Goal: Information Seeking & Learning: Find specific page/section

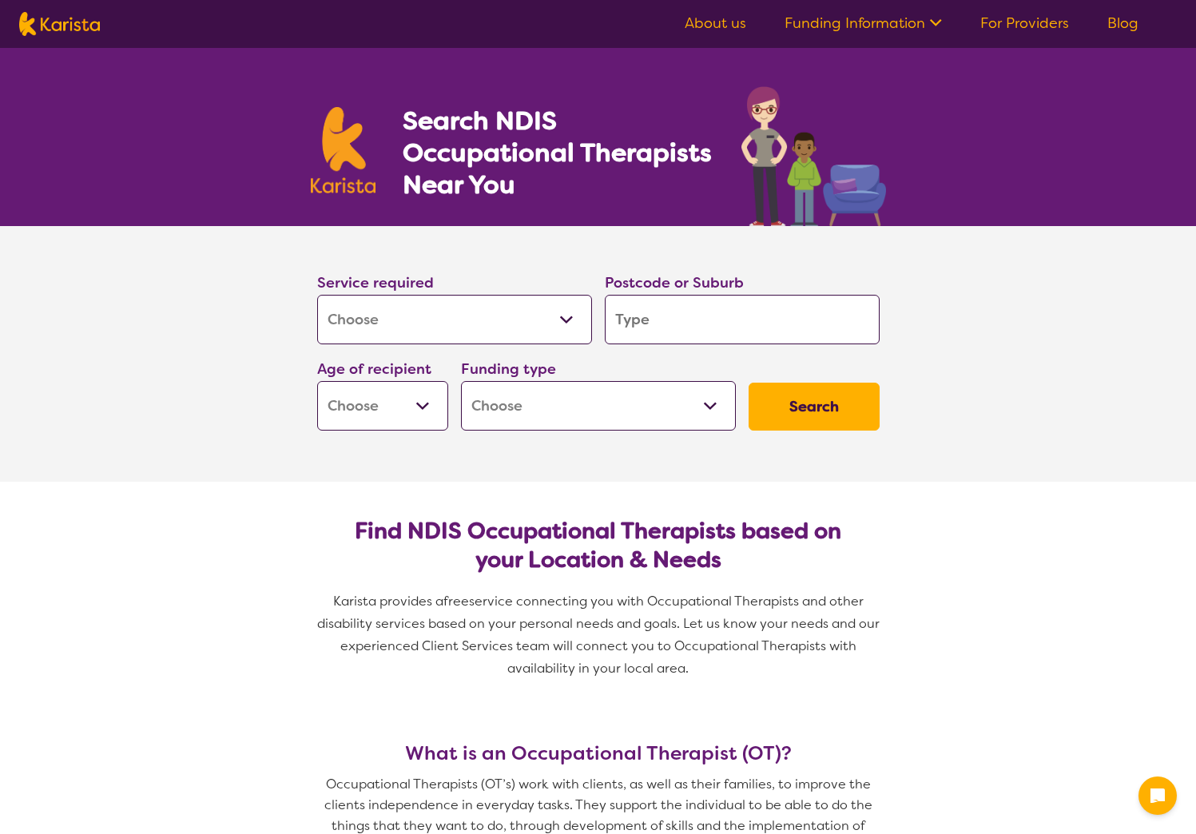
select select "[MEDICAL_DATA]"
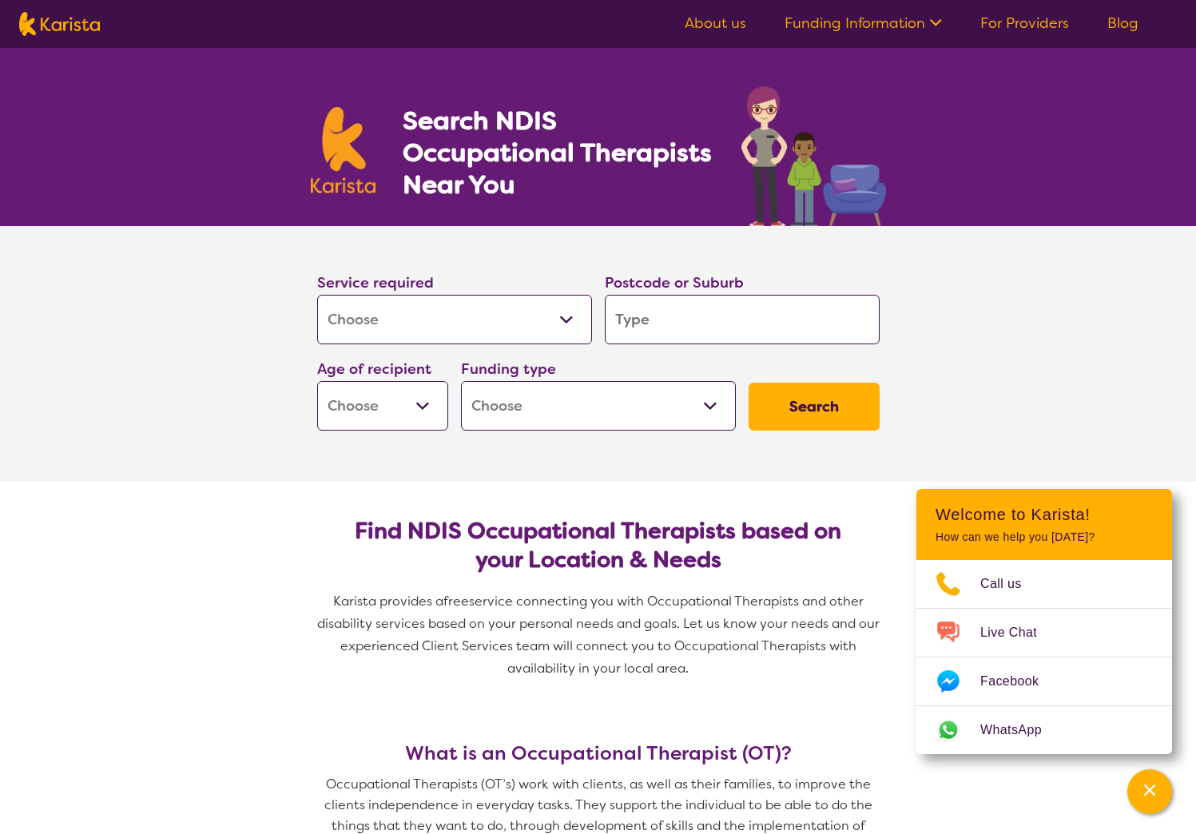
click at [678, 323] on input "search" at bounding box center [742, 320] width 275 height 50
click at [640, 319] on input "search" at bounding box center [742, 320] width 275 height 50
type input "2"
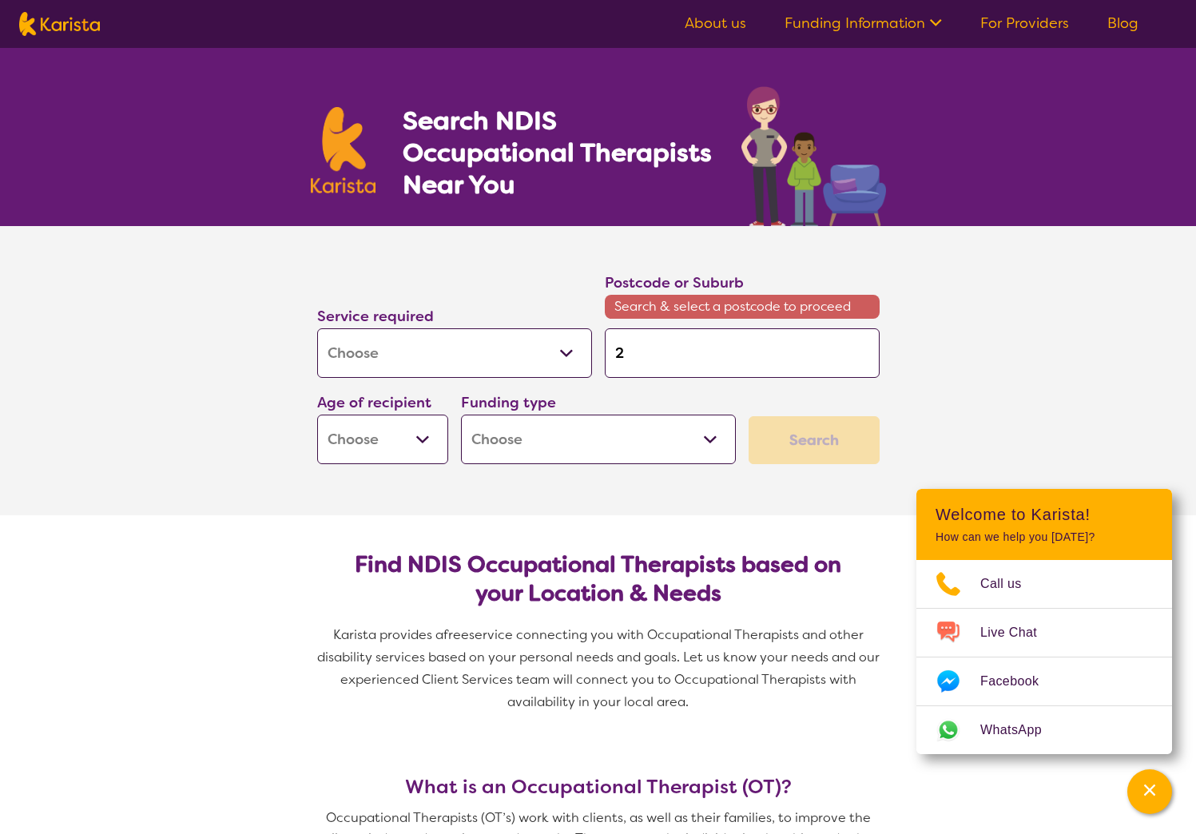
type input "22"
type input "229"
type input "2291"
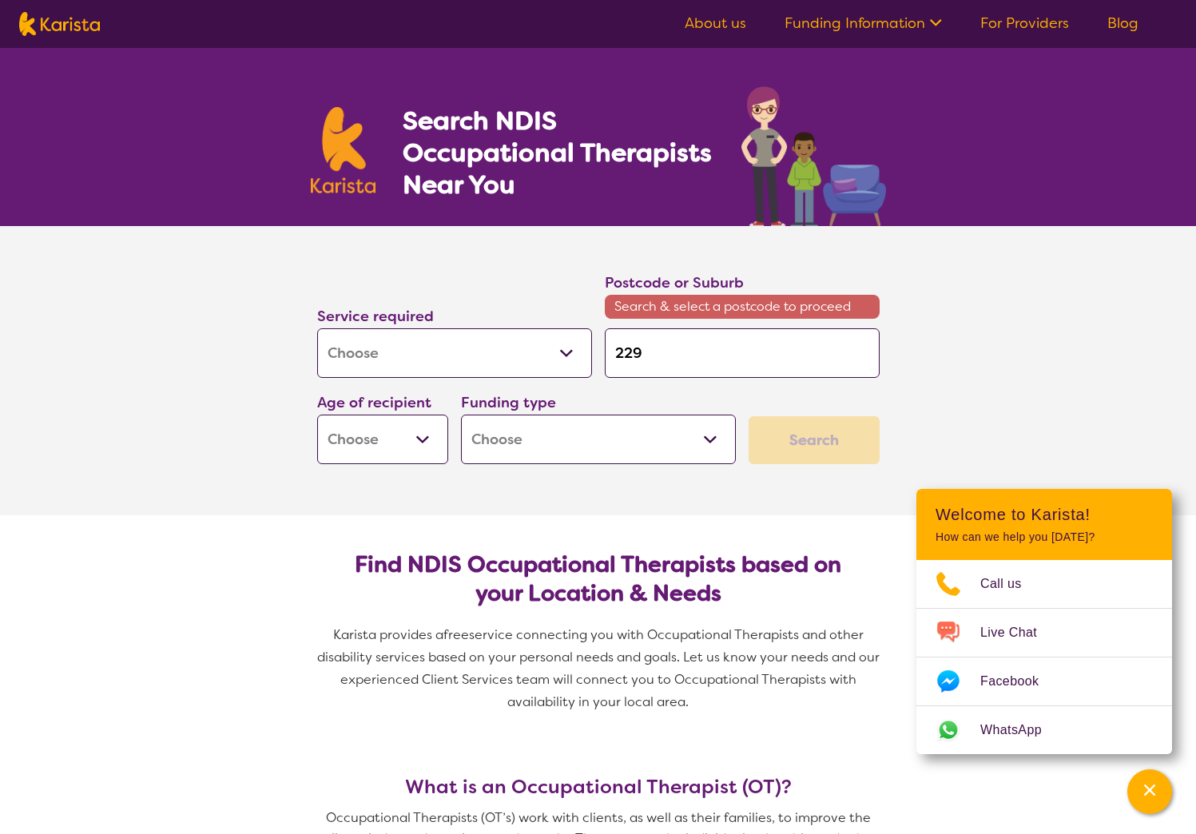
type input "2291"
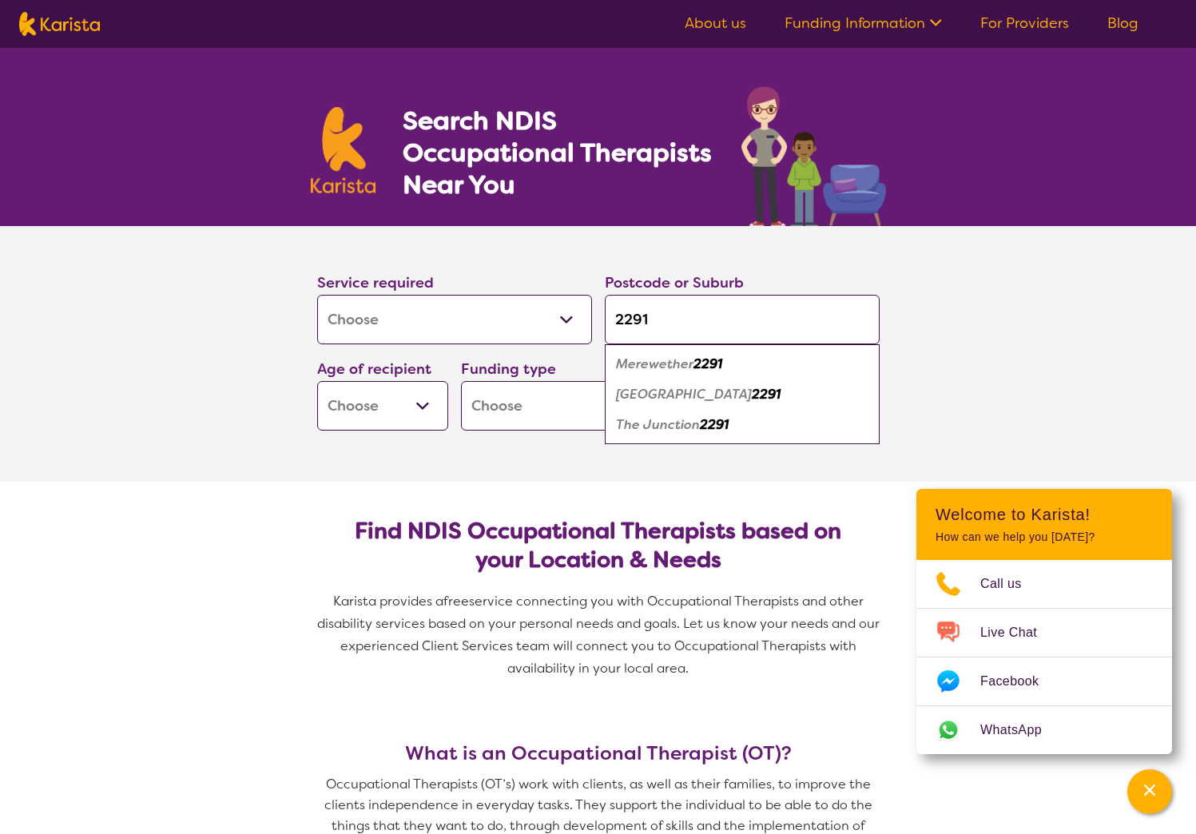
type input "2291"
click at [754, 391] on em "2291" at bounding box center [766, 394] width 29 height 17
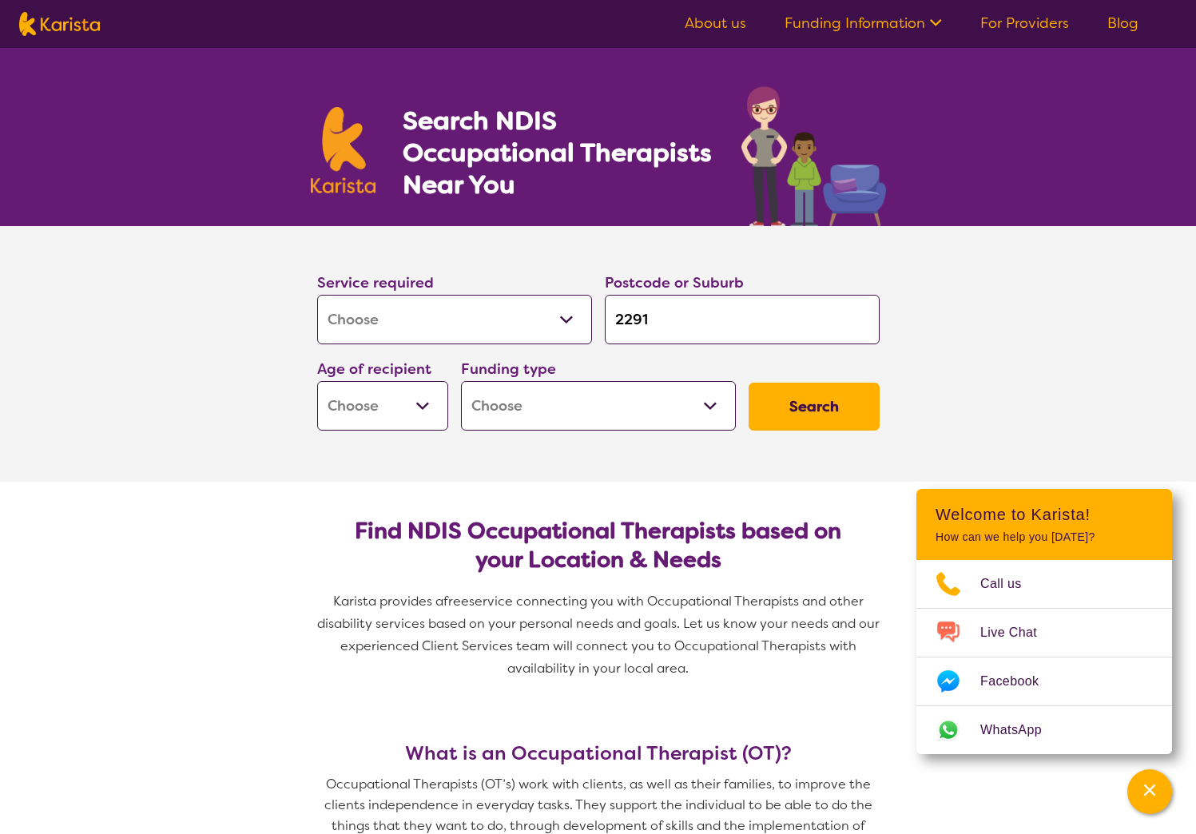
click at [816, 411] on button "Search" at bounding box center [813, 407] width 131 height 48
